Goal: Task Accomplishment & Management: Use online tool/utility

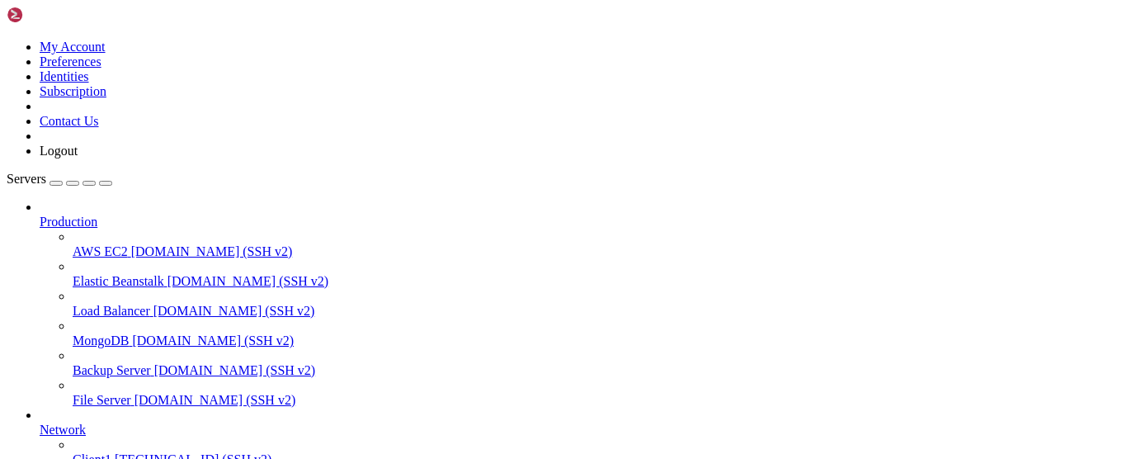
scroll to position [251, 0]
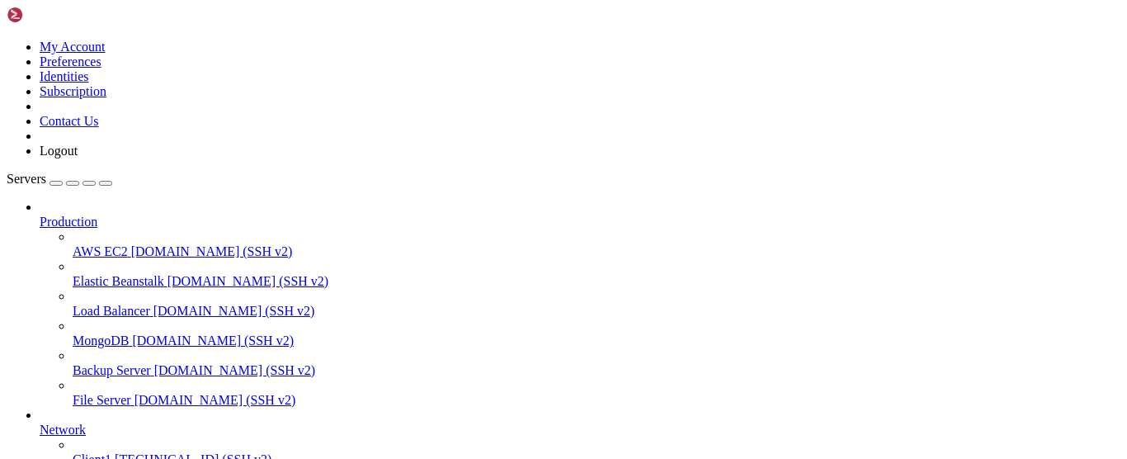
type input "/root"
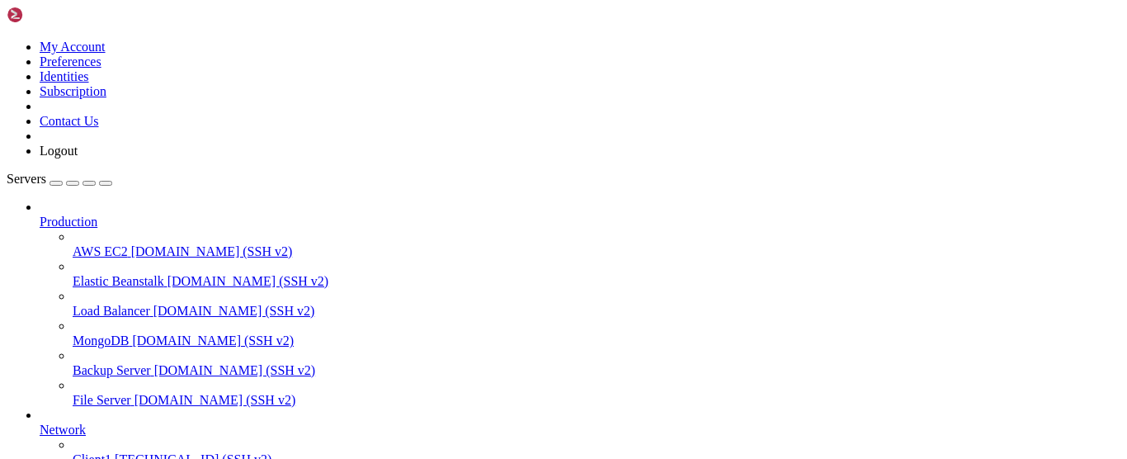
scroll to position [68, 0]
click at [115, 452] on span "[TECHNICAL_ID] (SSH v2)" at bounding box center [193, 459] width 157 height 14
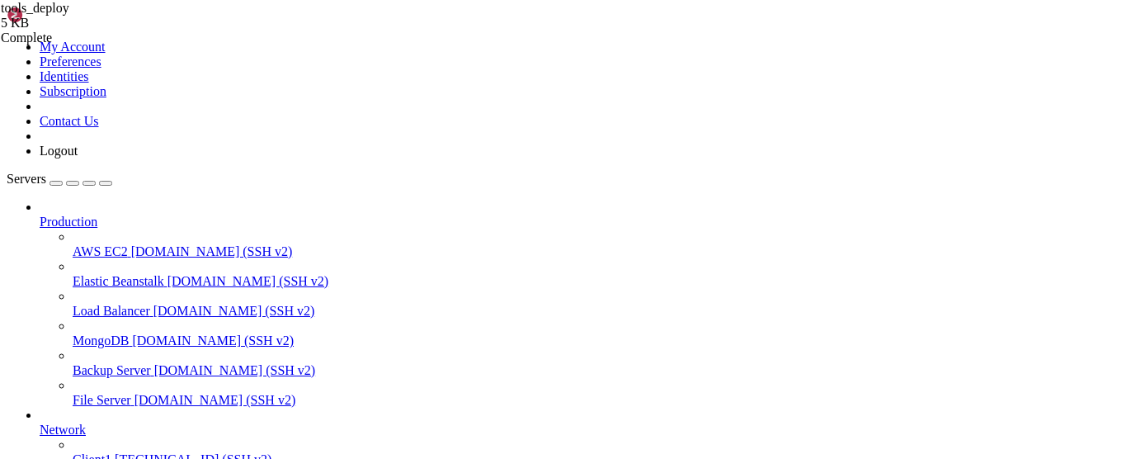
drag, startPoint x: 129, startPoint y: 199, endPoint x: 75, endPoint y: 191, distance: 54.1
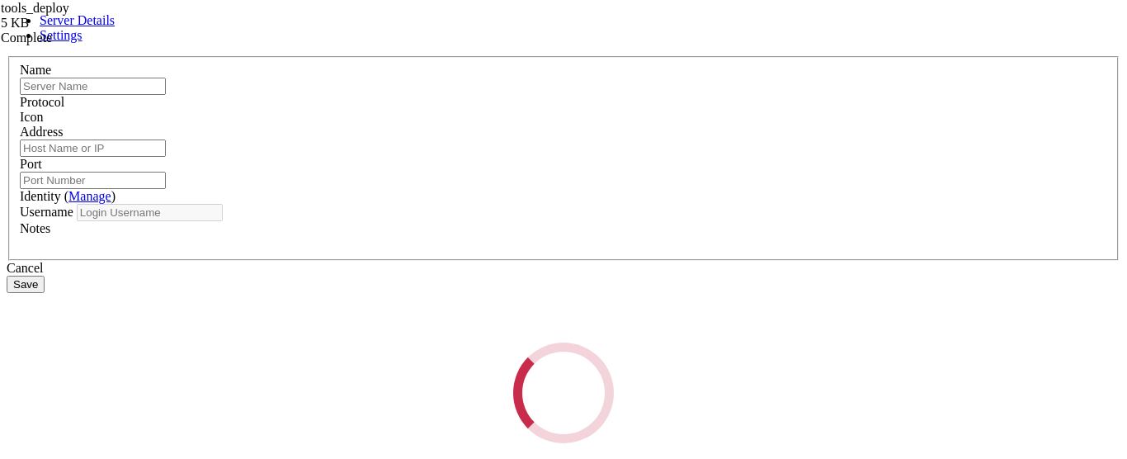
type input "Client1"
type input "[TECHNICAL_ID]"
type input "22"
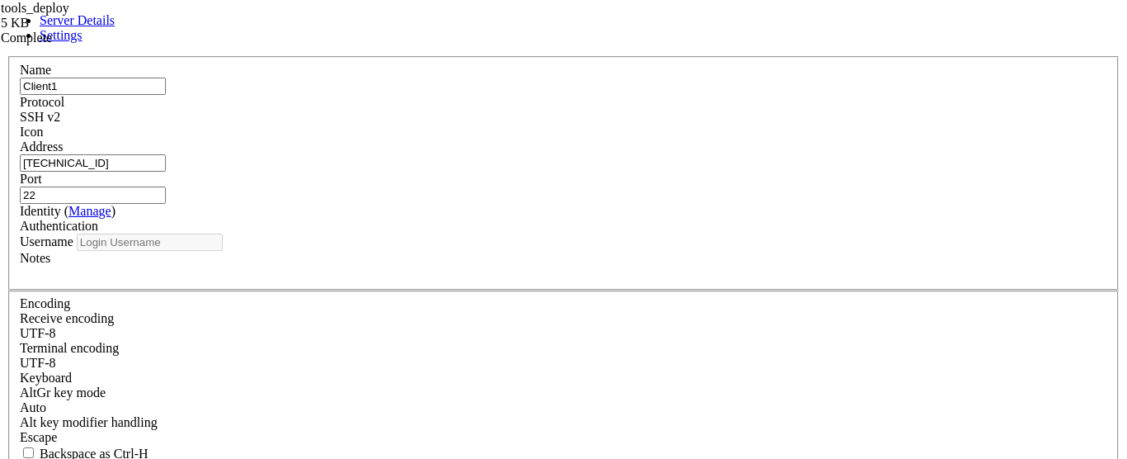
type input "root"
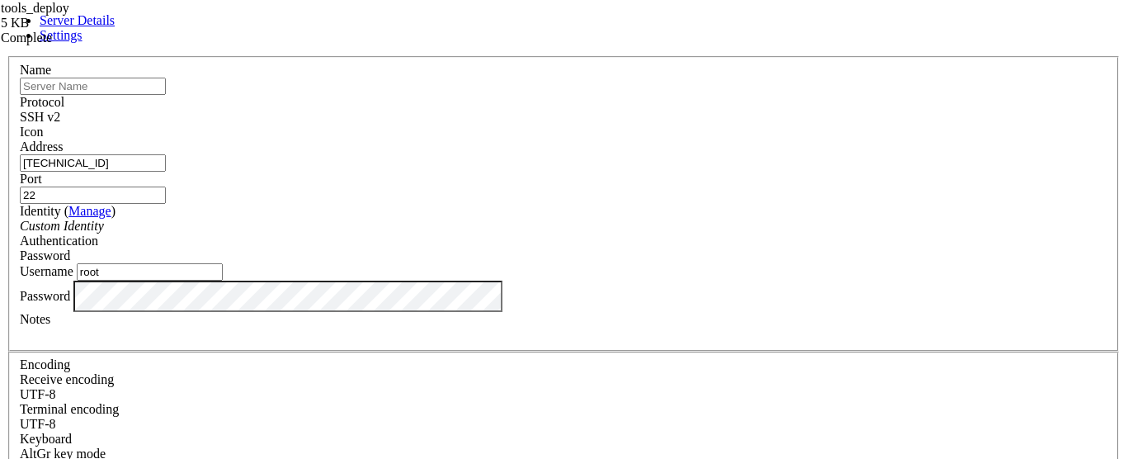
type input "^"
type input "PremiosMobile"
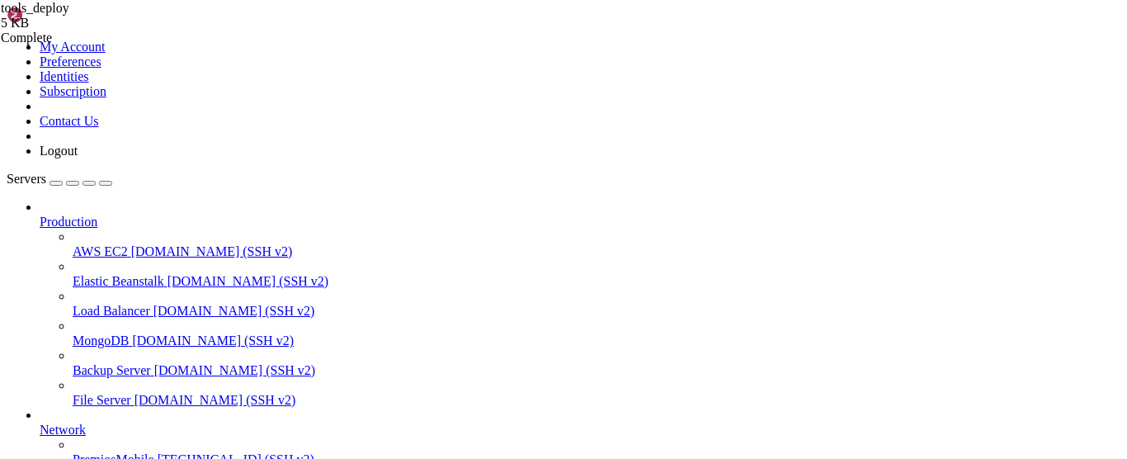
click at [158, 452] on span "[TECHNICAL_ID] (SSH v2)" at bounding box center [236, 459] width 157 height 14
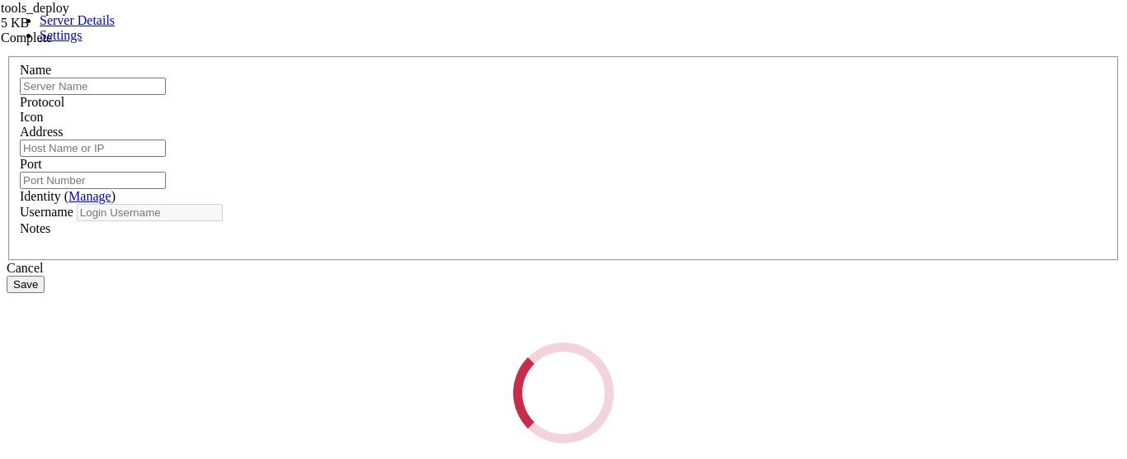
type input "PremiosMobile"
type input "[TECHNICAL_ID]"
type input "22"
type input "root"
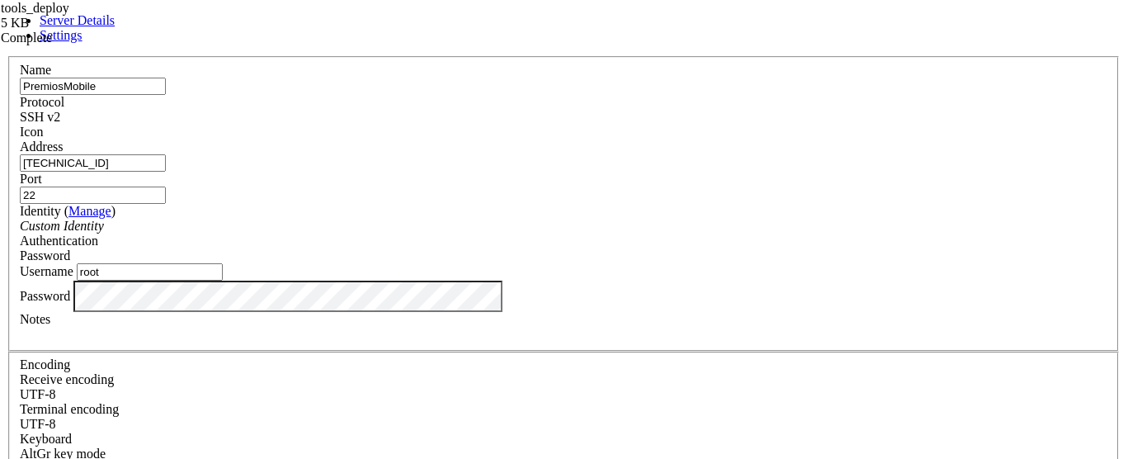
click at [166, 172] on input "[TECHNICAL_ID]" at bounding box center [93, 162] width 146 height 17
paste input "[TECHNICAL_ID]"
type input "[TECHNICAL_ID]"
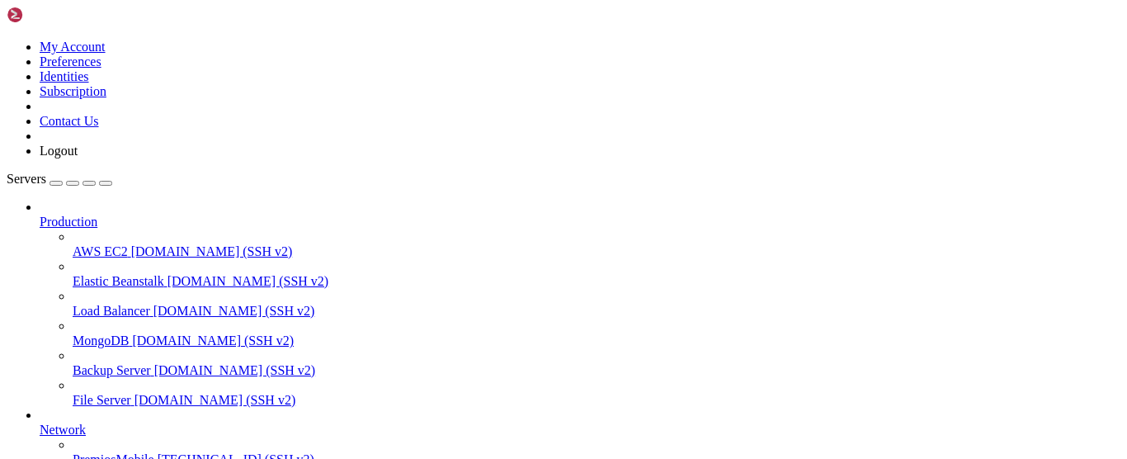
drag, startPoint x: 233, startPoint y: 1096, endPoint x: 785, endPoint y: 954, distance: 570.0
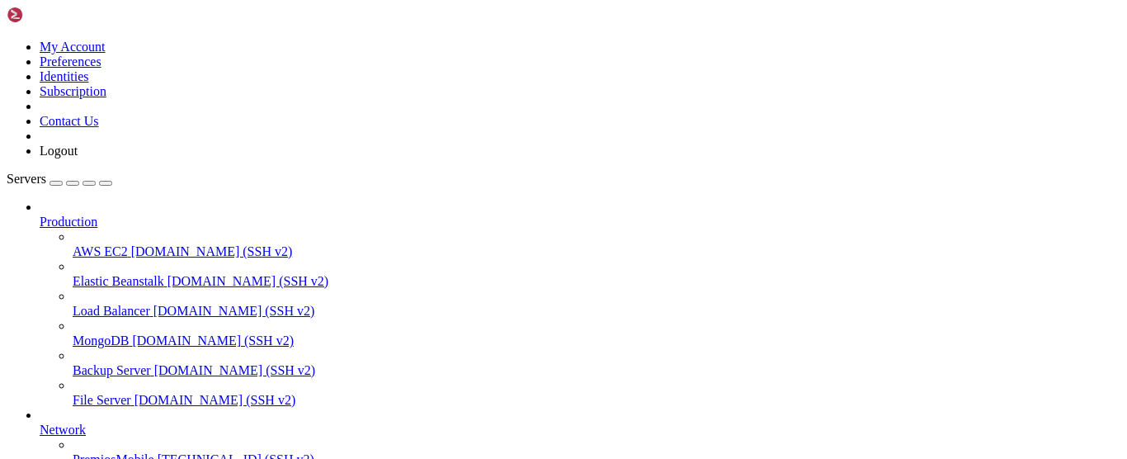
scroll to position [2643, 0]
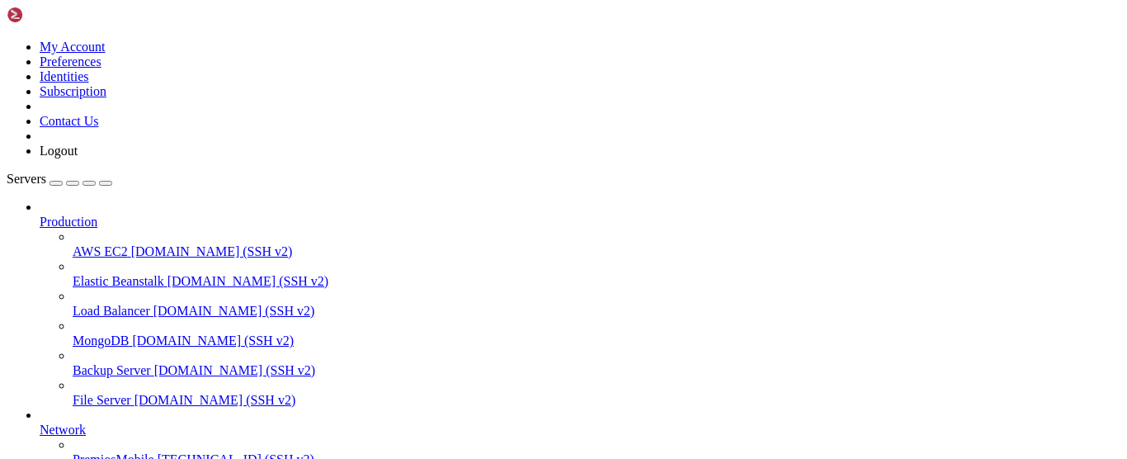
drag, startPoint x: 204, startPoint y: 1128, endPoint x: 123, endPoint y: 1032, distance: 125.9
drag, startPoint x: 243, startPoint y: 1067, endPoint x: 120, endPoint y: 1091, distance: 126.0
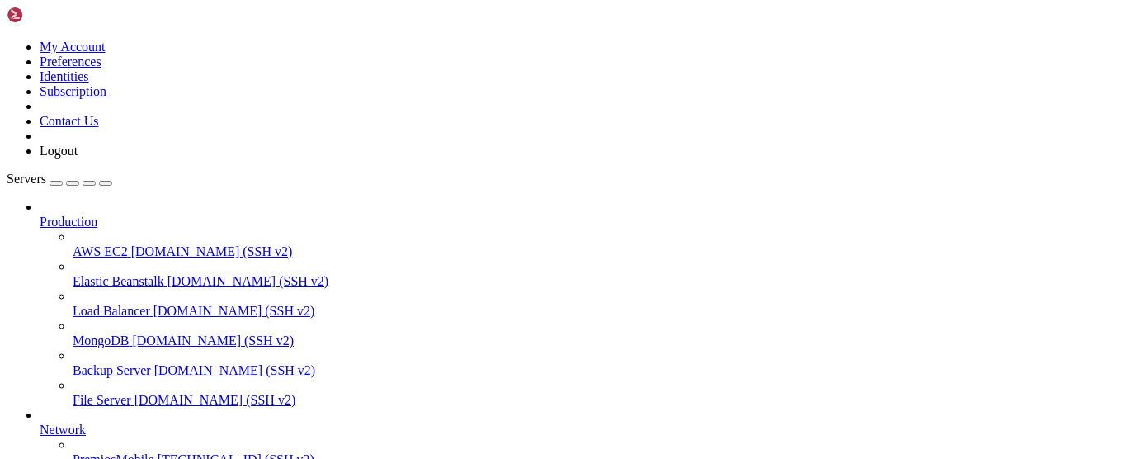
drag, startPoint x: 182, startPoint y: 1030, endPoint x: 120, endPoint y: 1039, distance: 62.5
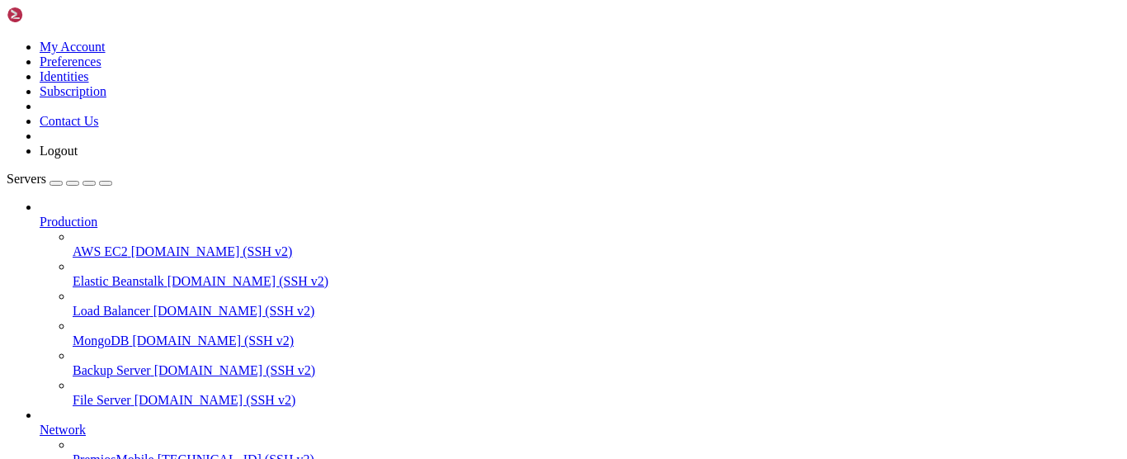
scroll to position [6326, 0]
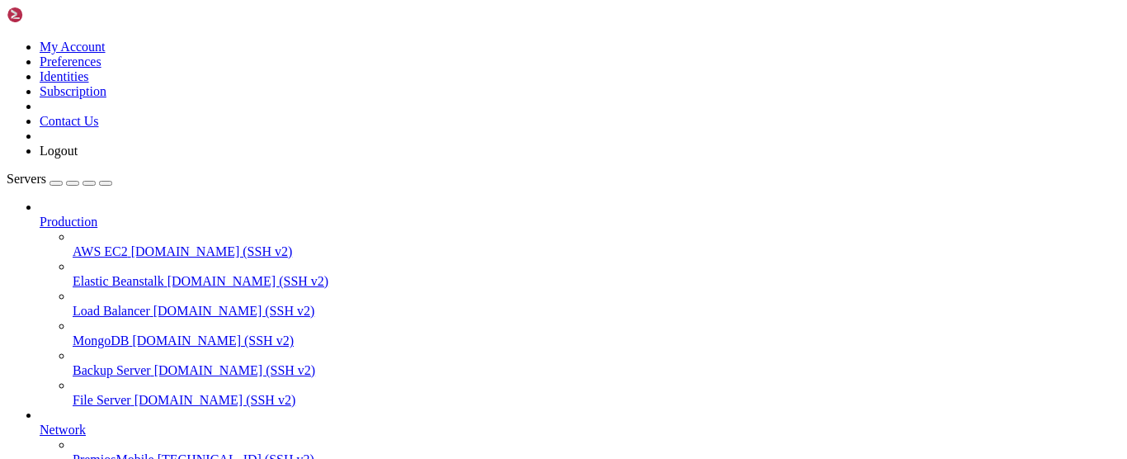
drag, startPoint x: 154, startPoint y: 1119, endPoint x: 7, endPoint y: 1067, distance: 156.5
drag, startPoint x: 175, startPoint y: 1152, endPoint x: 12, endPoint y: 1067, distance: 183.4
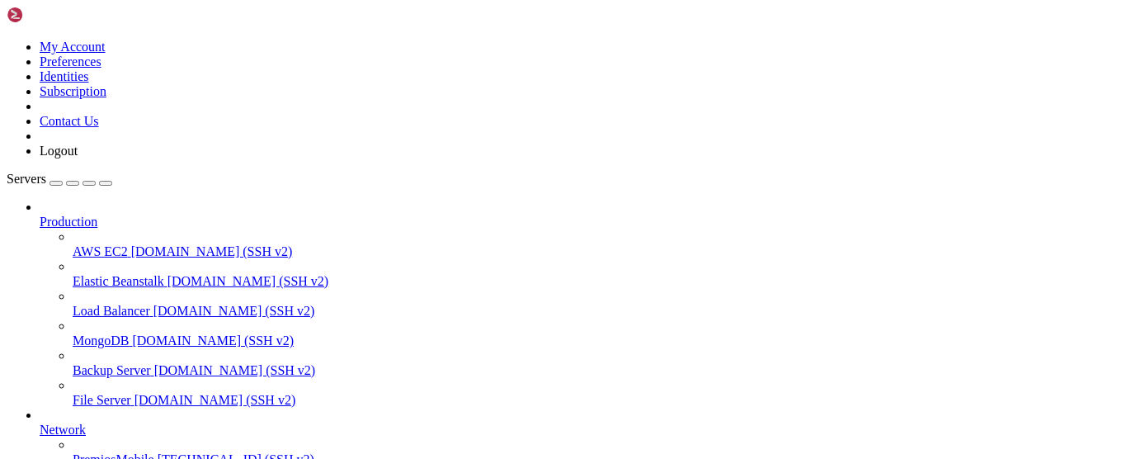
drag, startPoint x: 224, startPoint y: 1299, endPoint x: 131, endPoint y: 1191, distance: 142.7
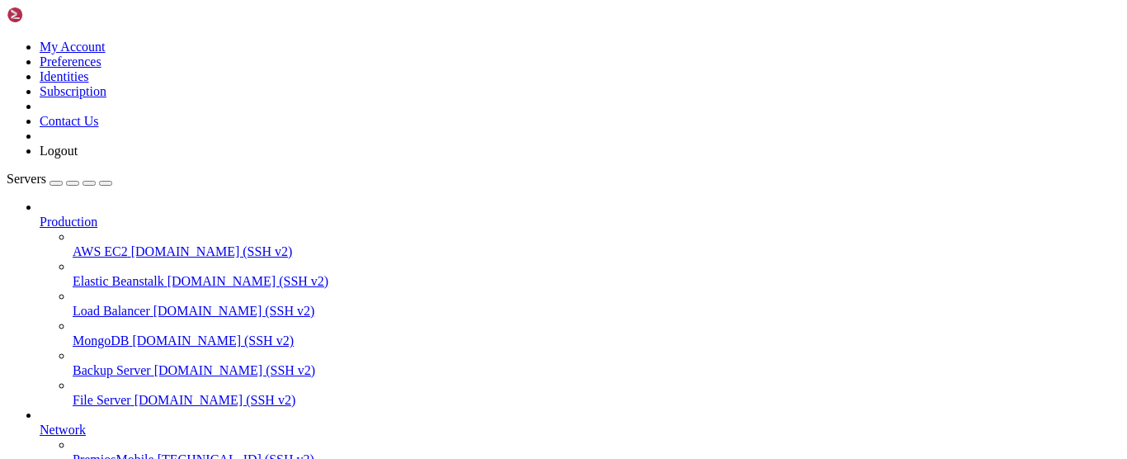
drag, startPoint x: 181, startPoint y: 1290, endPoint x: 8, endPoint y: 1009, distance: 330.4
copy div "lore@ips5082012:~# dolorsita consec adipi Eli sedd eiusmodte. inci@utl7713629:~…"
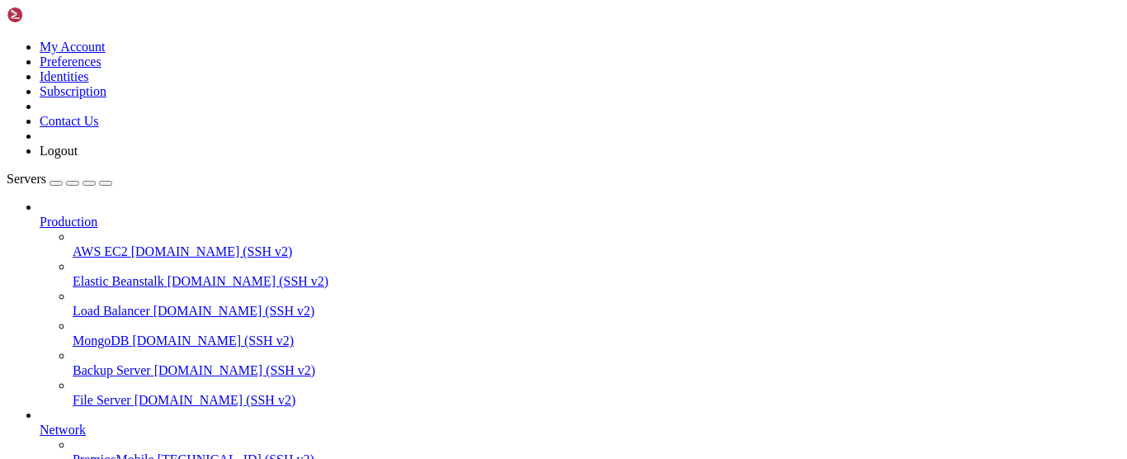
scroll to position [0, 0]
drag, startPoint x: 123, startPoint y: 1006, endPoint x: 56, endPoint y: 1093, distance: 109.4
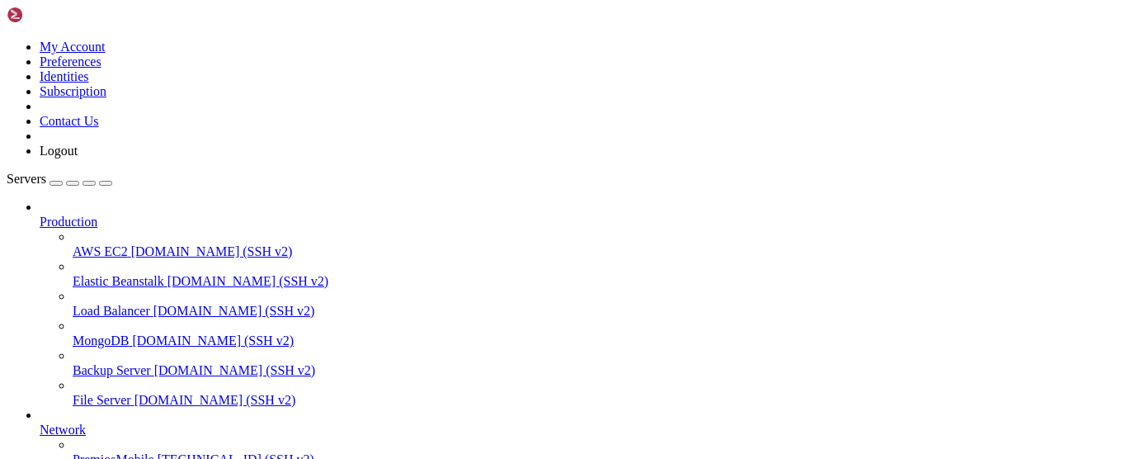
scroll to position [18, 2]
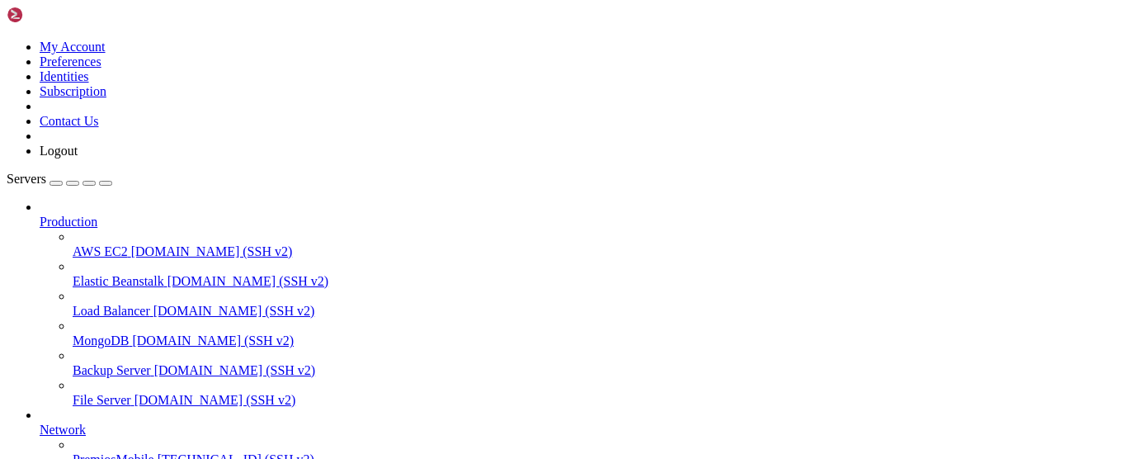
scroll to position [1945, 0]
drag, startPoint x: 280, startPoint y: 1165, endPoint x: 245, endPoint y: 1174, distance: 36.6
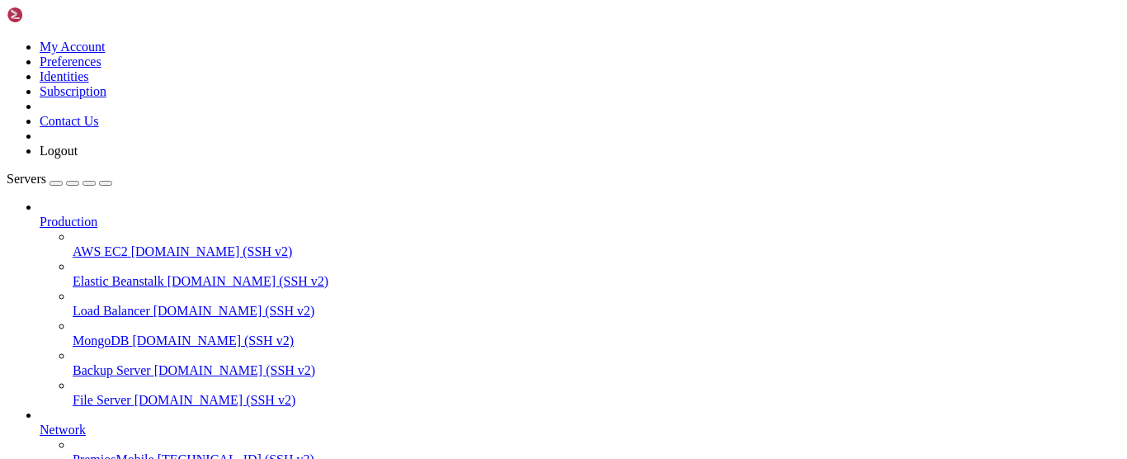
drag, startPoint x: 196, startPoint y: 1307, endPoint x: 37, endPoint y: 1119, distance: 245.3
drag, startPoint x: 176, startPoint y: 1290, endPoint x: 9, endPoint y: 1022, distance: 315.7
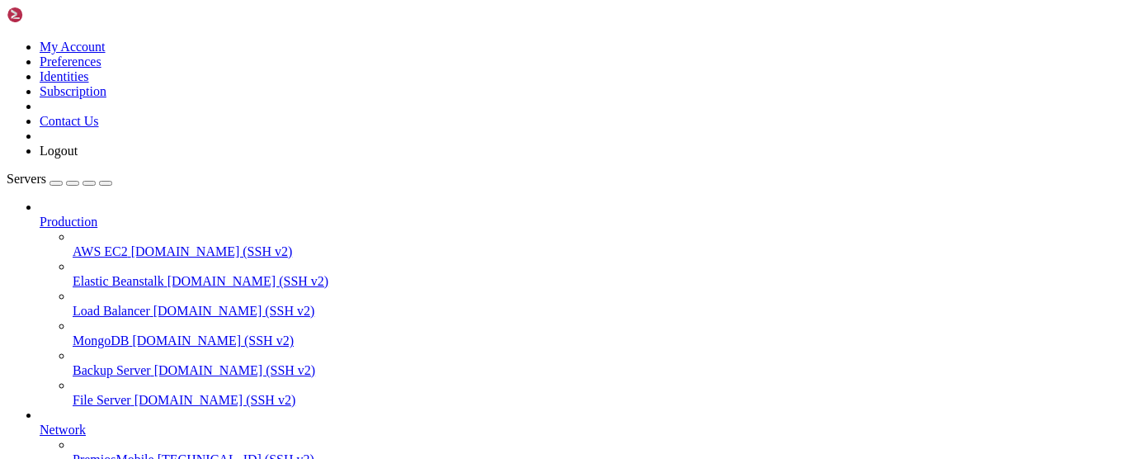
scroll to position [2302, 0]
copy div "[DATE] 06:01:45 vmi2761262 nginx[53774]: [DATE] 06:01:45 [emerg] 53774#53774: o…"
drag, startPoint x: 35, startPoint y: 1022, endPoint x: 71, endPoint y: 967, distance: 65.7
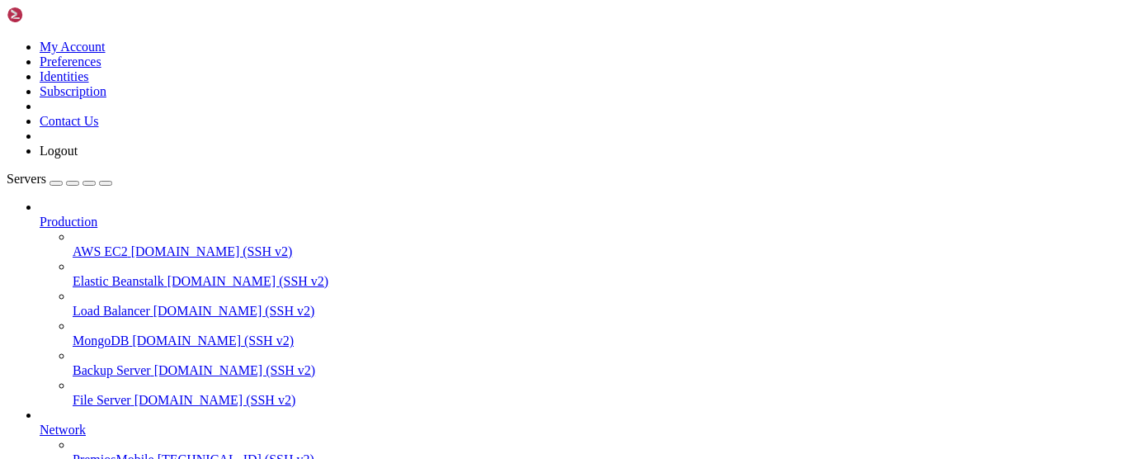
drag, startPoint x: 198, startPoint y: 1100, endPoint x: 128, endPoint y: 1091, distance: 70.6
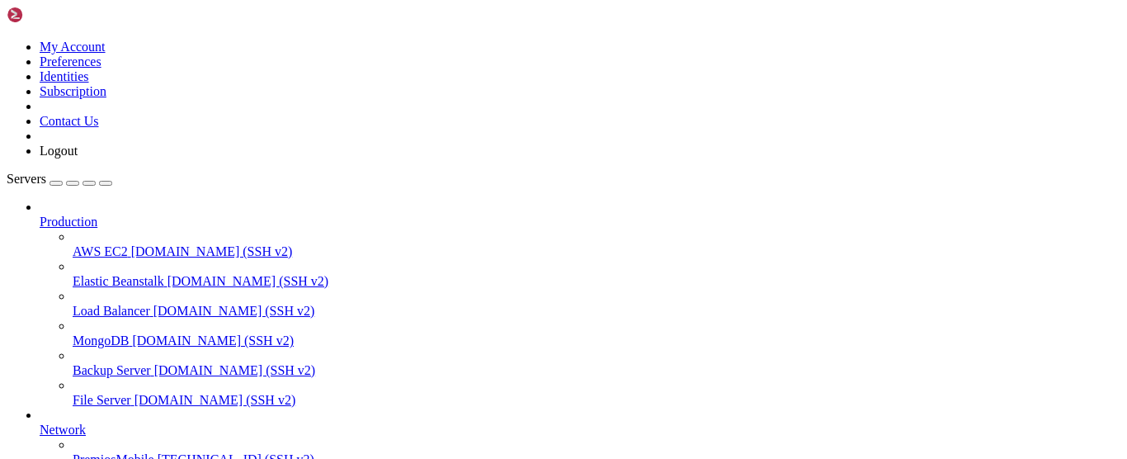
scroll to position [0, 0]
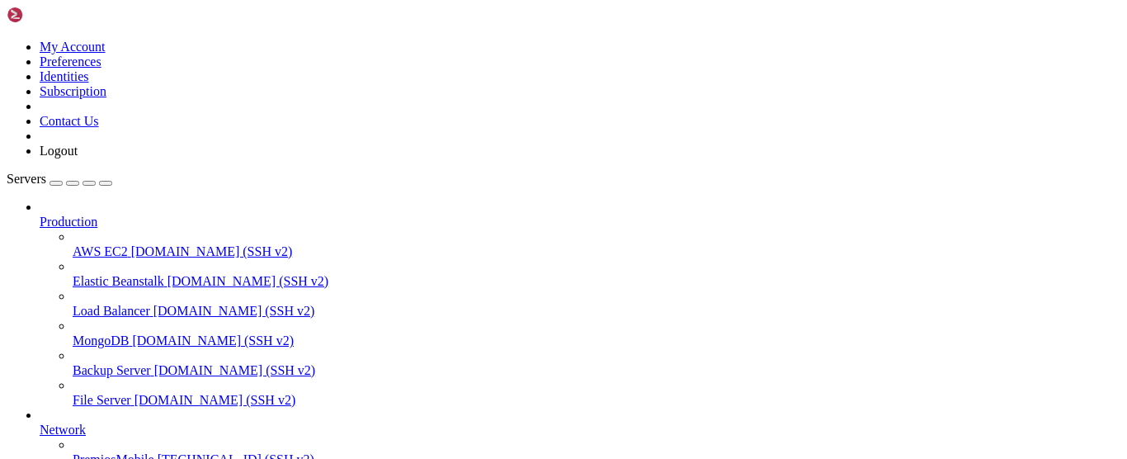
type input "/root"
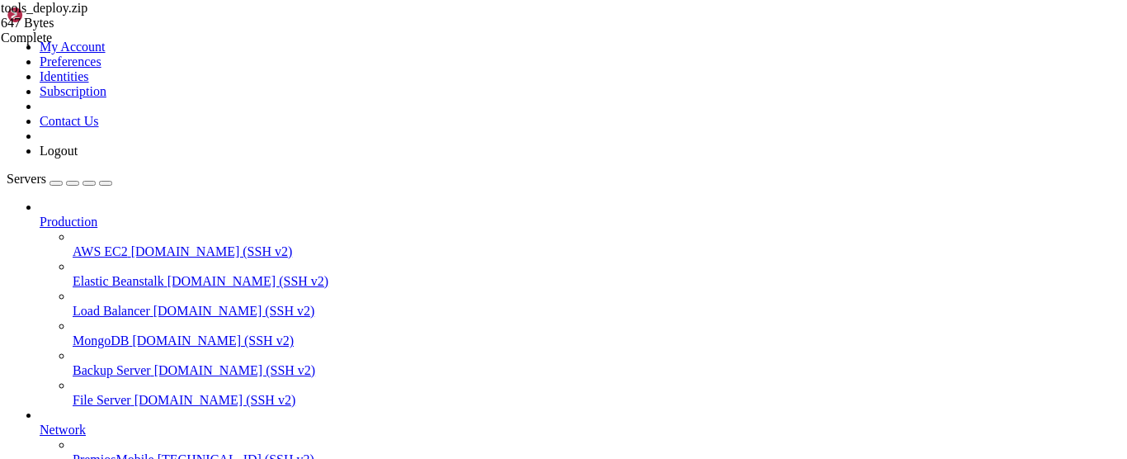
drag, startPoint x: 369, startPoint y: 1157, endPoint x: 341, endPoint y: 1157, distance: 28.0
drag, startPoint x: 214, startPoint y: 1053, endPoint x: 171, endPoint y: 1068, distance: 45.4
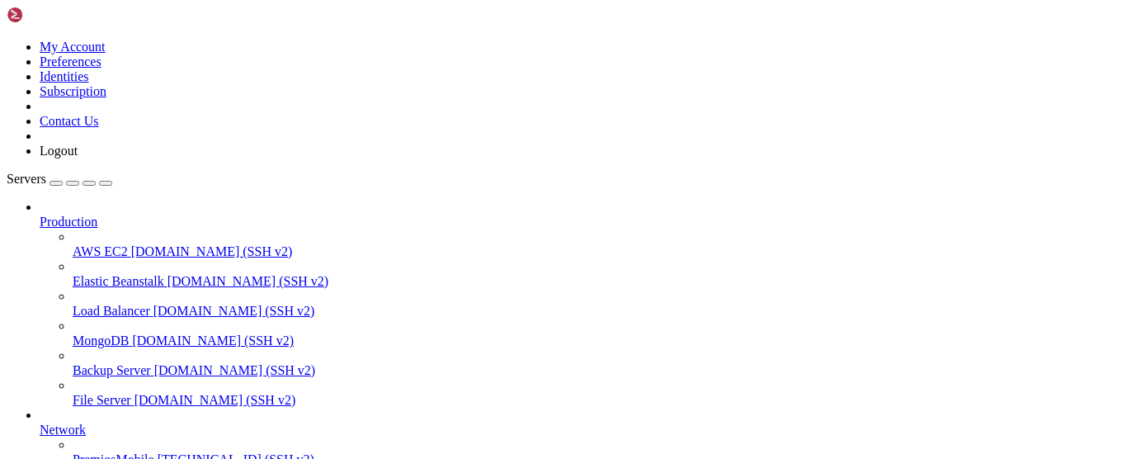
drag, startPoint x: 252, startPoint y: 1063, endPoint x: 224, endPoint y: 1070, distance: 28.8
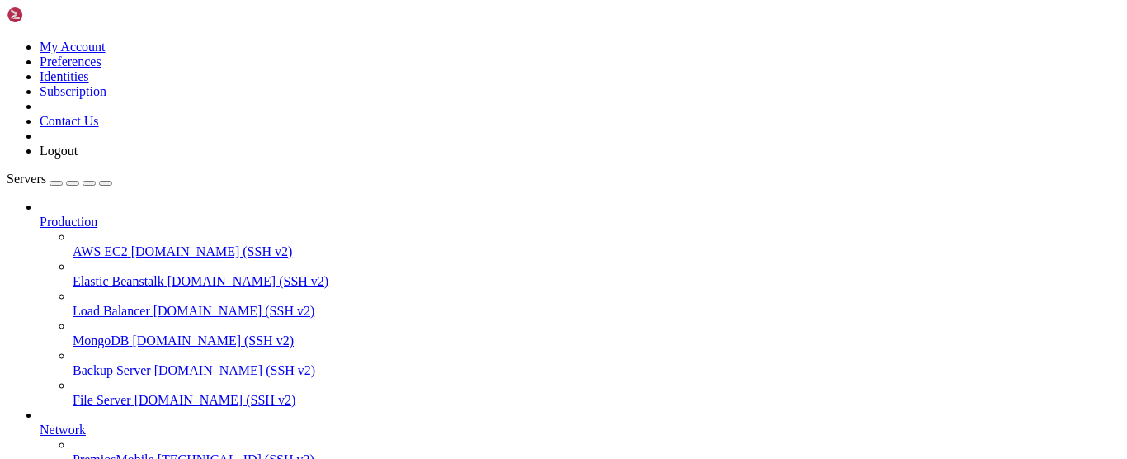
drag, startPoint x: 367, startPoint y: 1228, endPoint x: 270, endPoint y: 1147, distance: 126.5
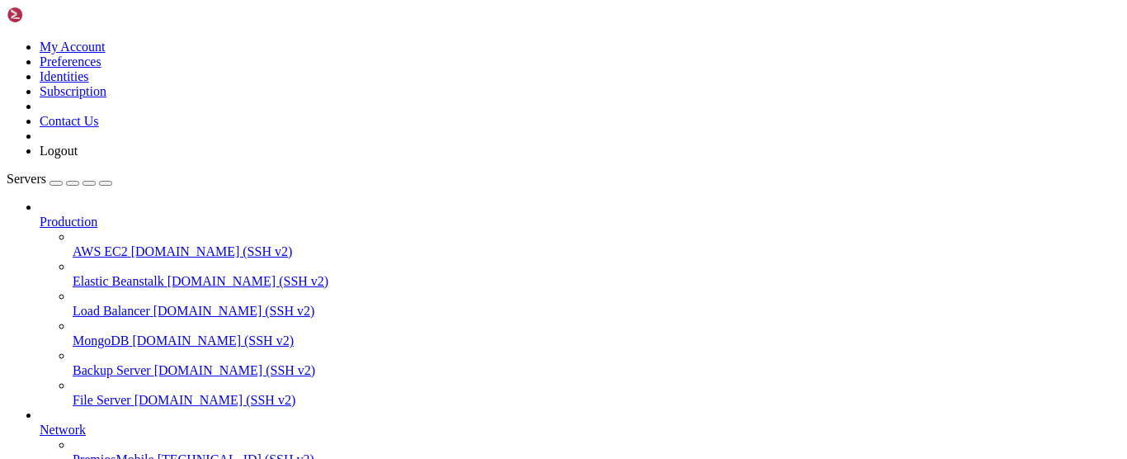
drag, startPoint x: 543, startPoint y: 1265, endPoint x: 345, endPoint y: 1263, distance: 198.0
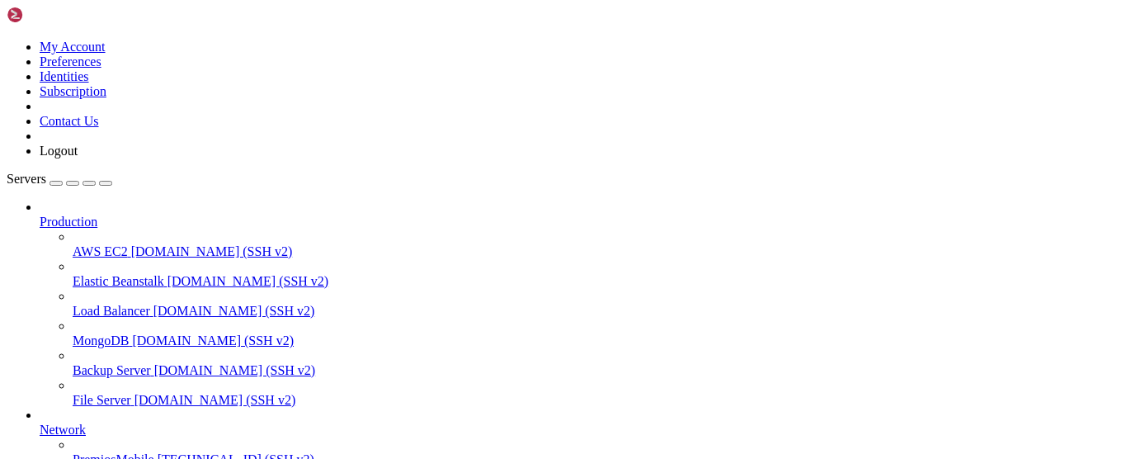
drag, startPoint x: 215, startPoint y: 1106, endPoint x: 464, endPoint y: 1114, distance: 249.3
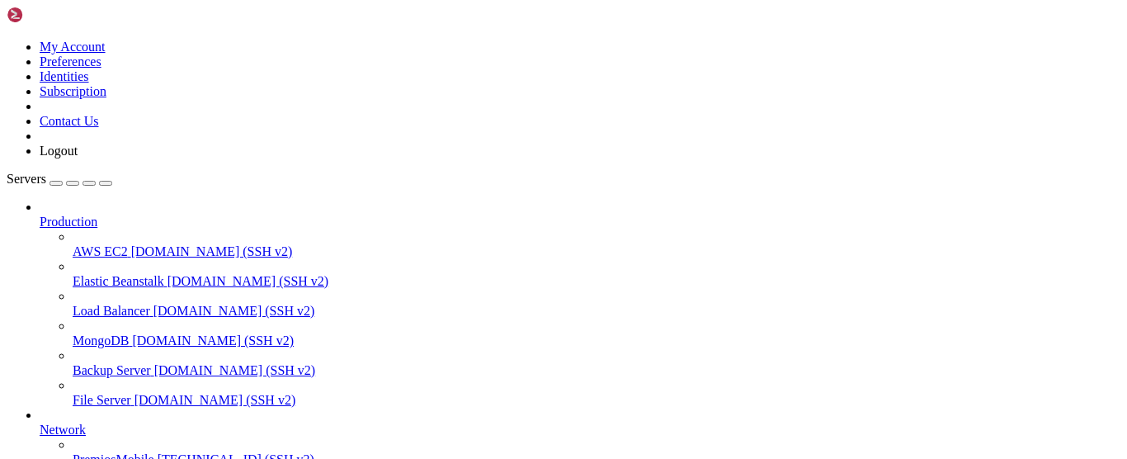
scroll to position [0, 0]
